Goal: Task Accomplishment & Management: Use online tool/utility

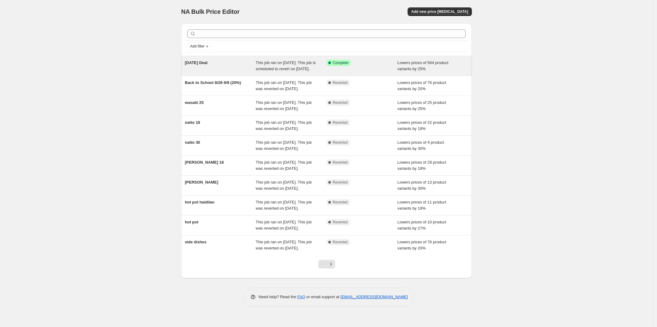
click at [226, 62] on div "[DATE] Deal" at bounding box center [220, 66] width 71 height 12
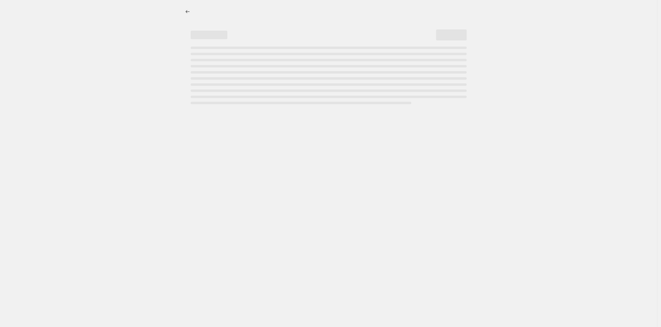
select select "percentage"
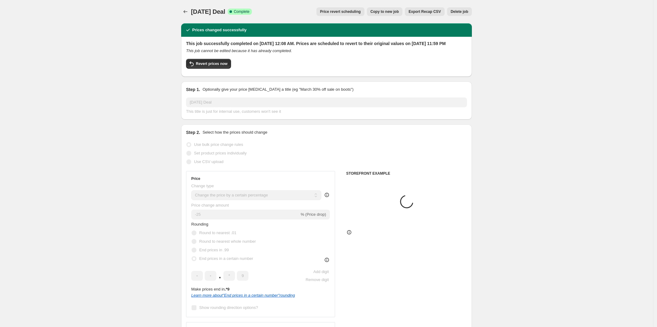
select select "collection"
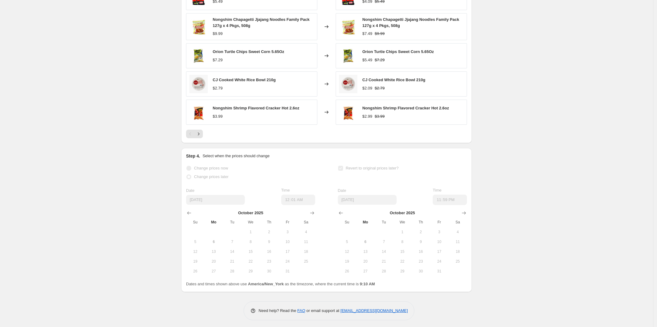
scroll to position [574, 0]
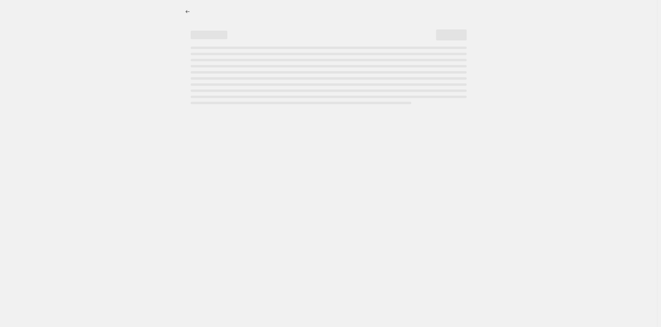
select select "percentage"
select select "collection"
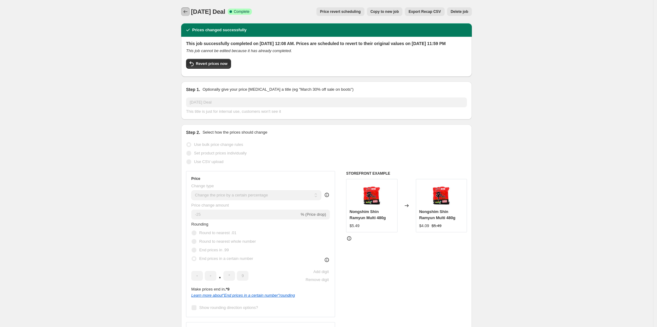
click at [183, 9] on button "Price change jobs" at bounding box center [185, 11] width 9 height 9
